Goal: Task Accomplishment & Management: Use online tool/utility

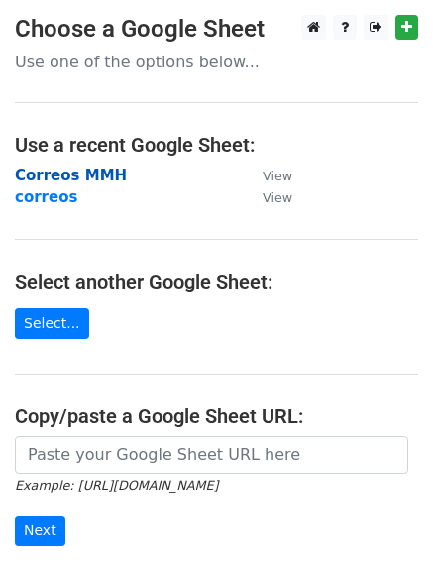
click at [80, 176] on strong "Correos MMH" at bounding box center [71, 175] width 112 height 18
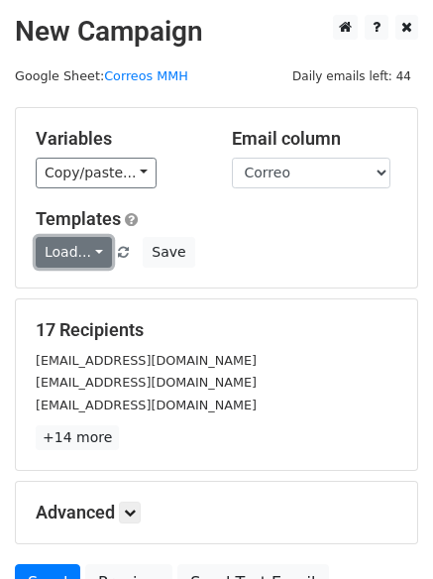
click at [88, 251] on link "Load..." at bounding box center [74, 252] width 76 height 31
click at [91, 244] on link "Load..." at bounding box center [74, 252] width 76 height 31
click at [89, 300] on link "12k pr" at bounding box center [115, 297] width 157 height 32
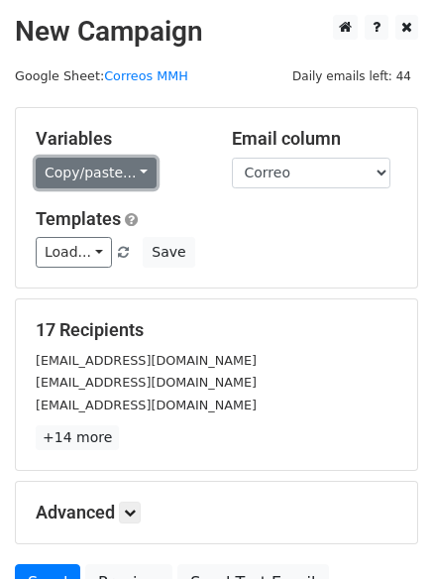
click at [115, 176] on link "Copy/paste..." at bounding box center [96, 173] width 121 height 31
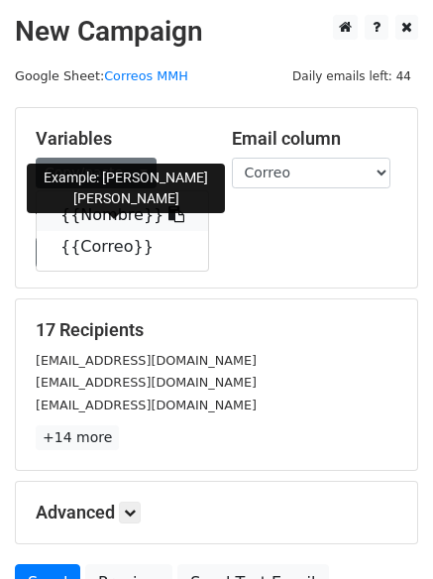
click at [111, 217] on link "{{Nombre}}" at bounding box center [122, 215] width 171 height 32
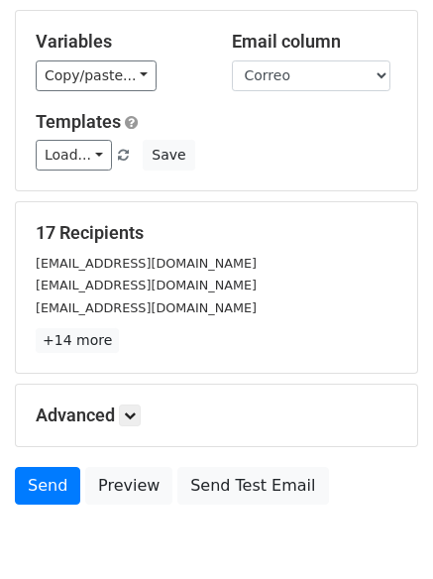
scroll to position [191, 0]
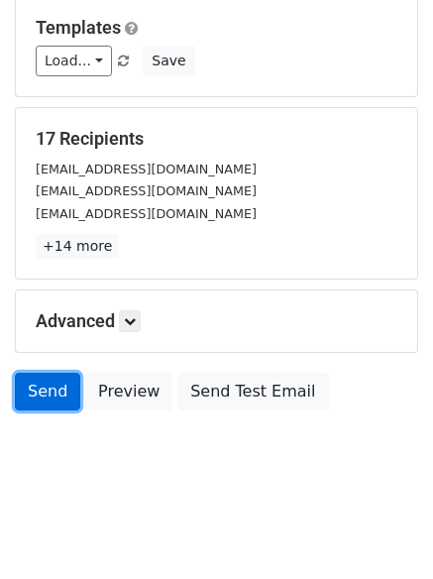
click at [29, 399] on link "Send" at bounding box center [47, 391] width 65 height 38
